Goal: Find specific fact: Find specific fact

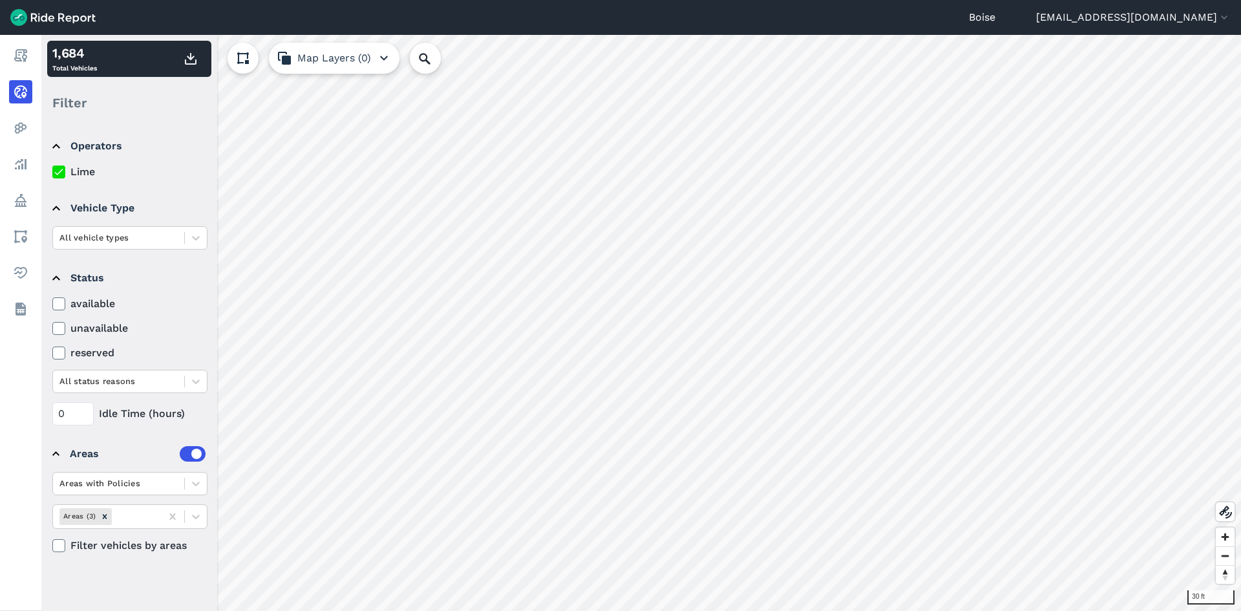
click at [316, 59] on button "Map Layers (0)" at bounding box center [334, 58] width 131 height 31
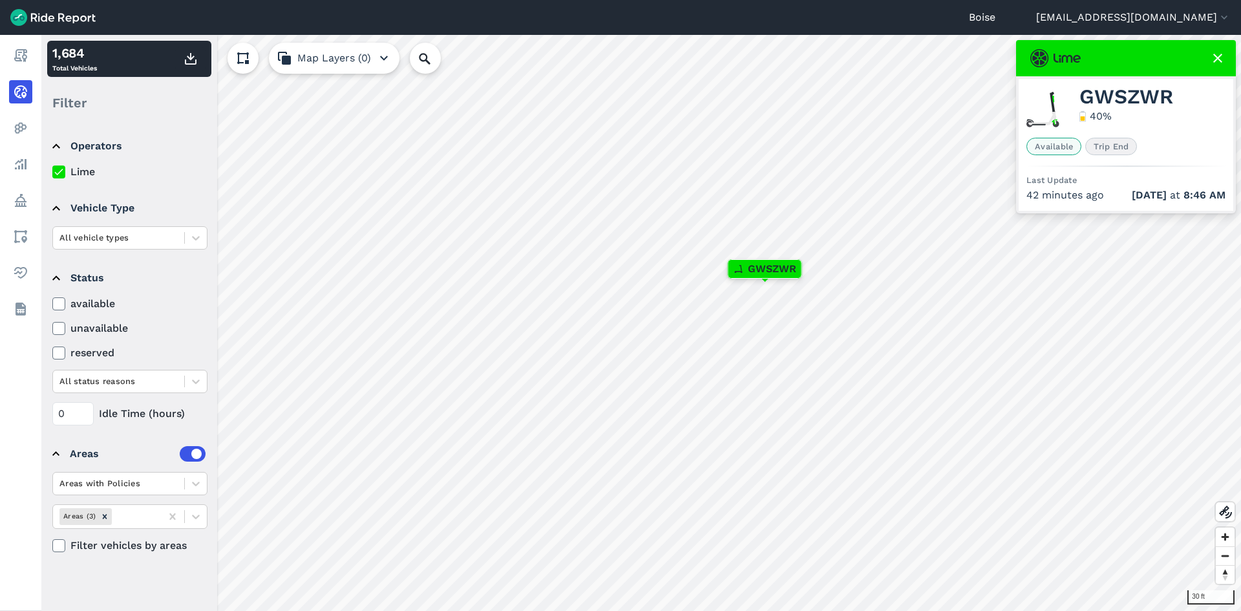
click at [1111, 145] on span "Trip End" at bounding box center [1112, 146] width 52 height 17
click at [1039, 148] on span "Available" at bounding box center [1054, 146] width 55 height 17
drag, startPoint x: 1085, startPoint y: 96, endPoint x: 1176, endPoint y: 111, distance: 92.4
click at [1176, 111] on div "GWSZWR 40 %" at bounding box center [1126, 110] width 199 height 46
copy span "GWSZWR"
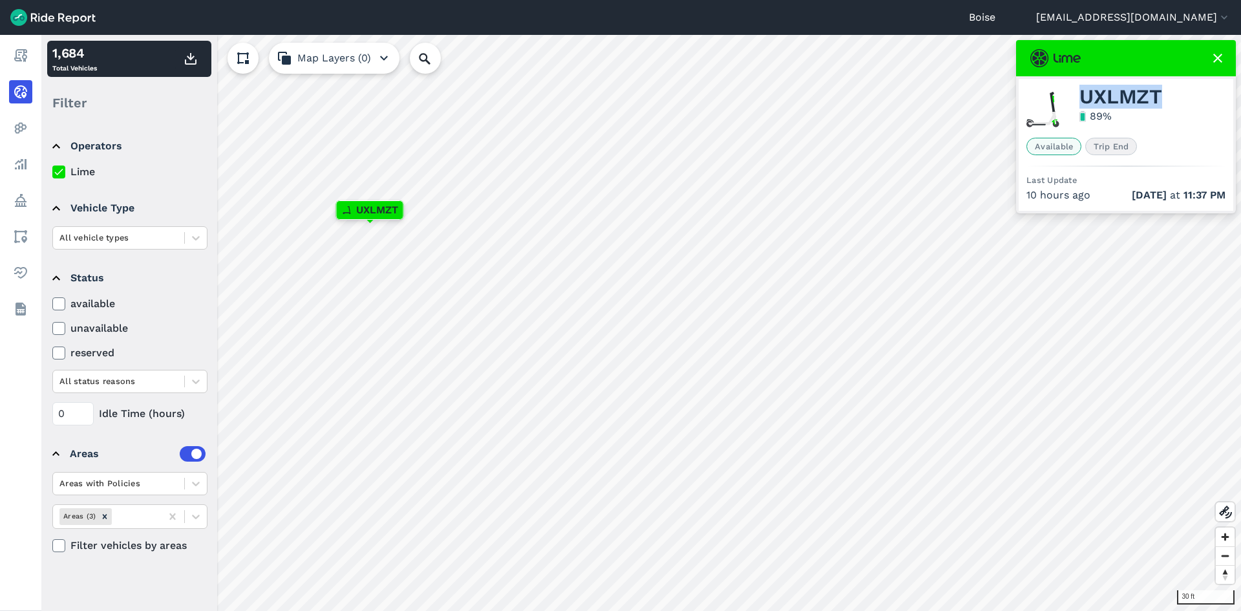
drag, startPoint x: 1162, startPoint y: 94, endPoint x: 1086, endPoint y: 91, distance: 75.7
click at [1086, 91] on span "UXLMZT" at bounding box center [1121, 97] width 83 height 16
copy span "UXLMZT"
click at [1214, 61] on icon at bounding box center [1218, 58] width 16 height 16
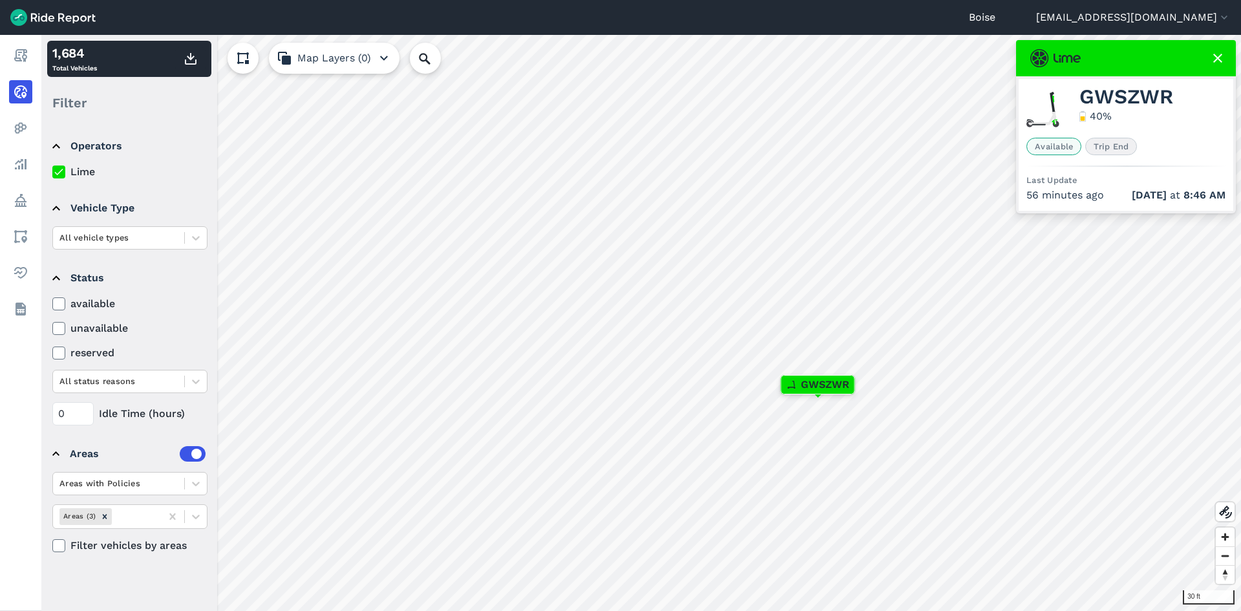
click at [1055, 143] on span "Available" at bounding box center [1054, 146] width 55 height 17
click at [1126, 144] on span "Trip End" at bounding box center [1112, 146] width 52 height 17
